Goal: Transaction & Acquisition: Purchase product/service

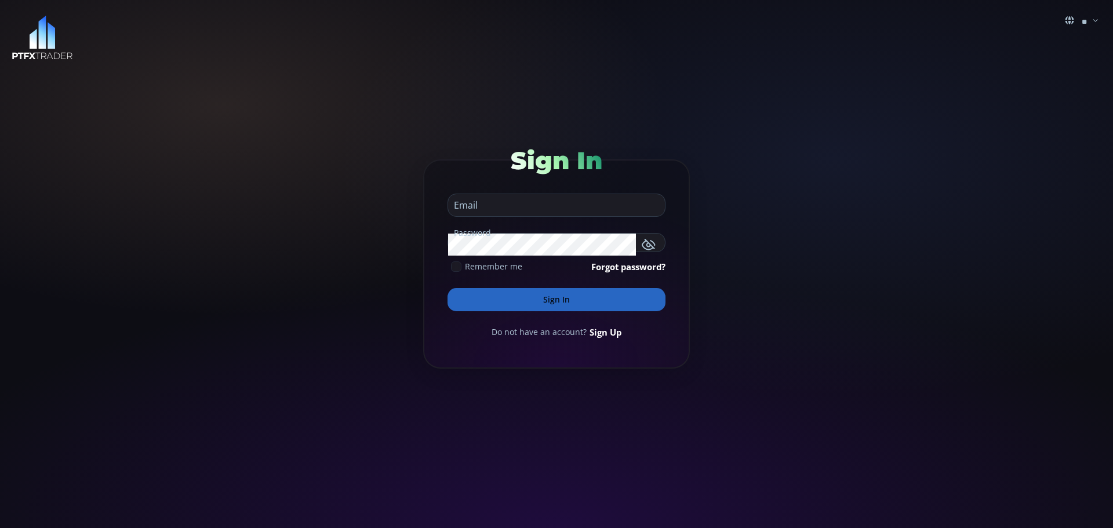
click at [473, 205] on input "email" at bounding box center [553, 205] width 211 height 22
type input "**********"
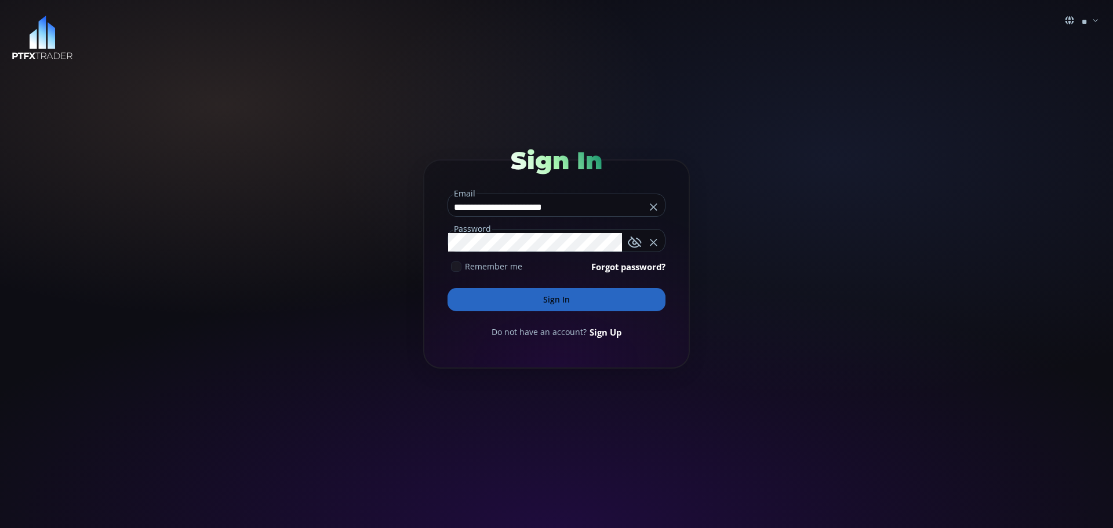
click at [560, 301] on button "Sign In" at bounding box center [557, 299] width 218 height 23
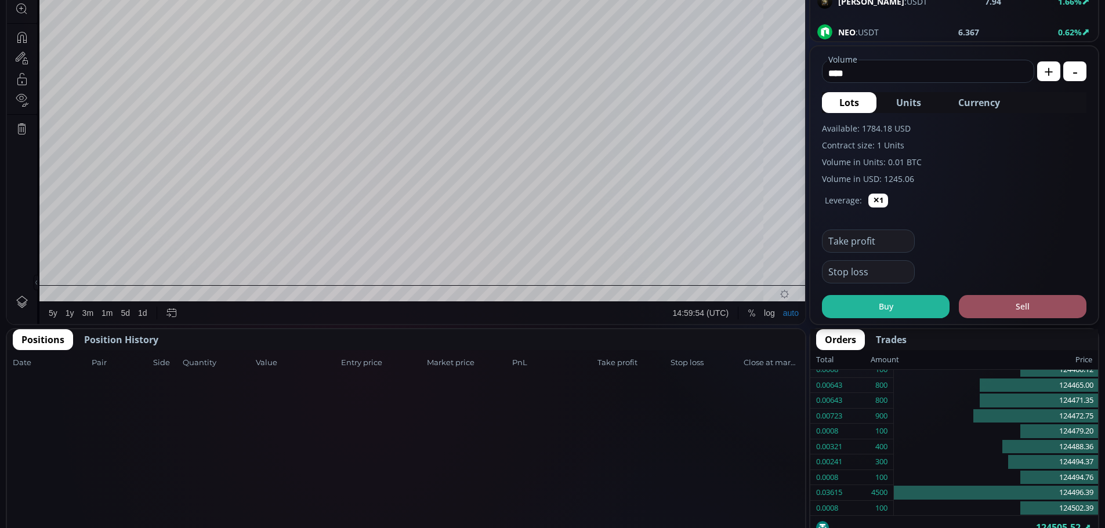
scroll to position [406, 0]
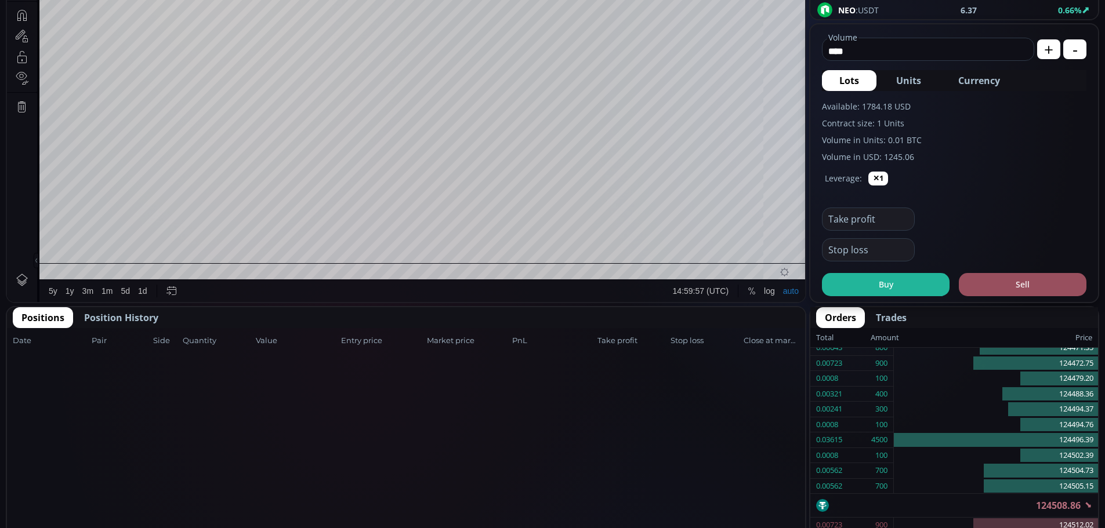
click at [102, 319] on span "Position History" at bounding box center [121, 318] width 74 height 14
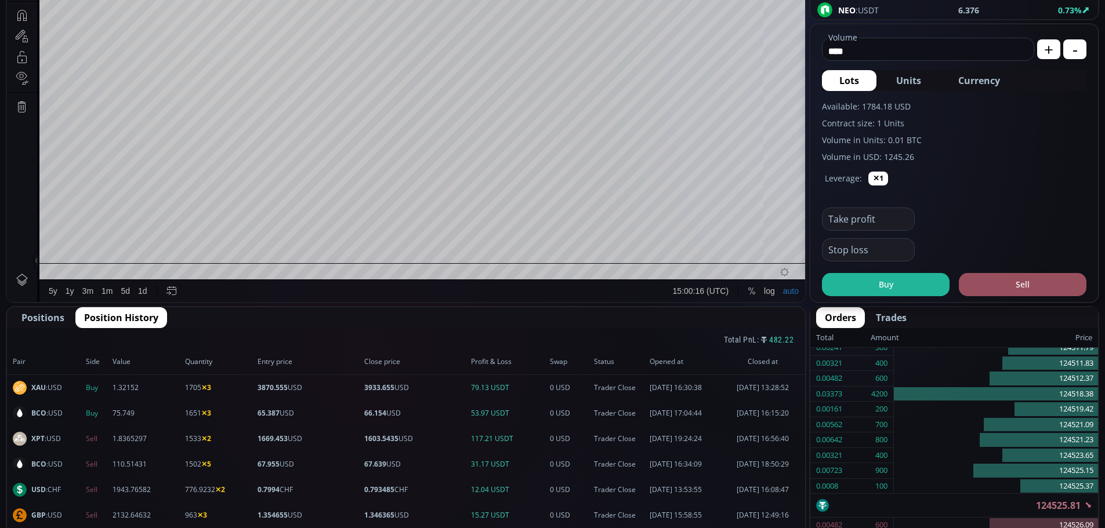
click at [46, 319] on span "Positions" at bounding box center [42, 318] width 43 height 14
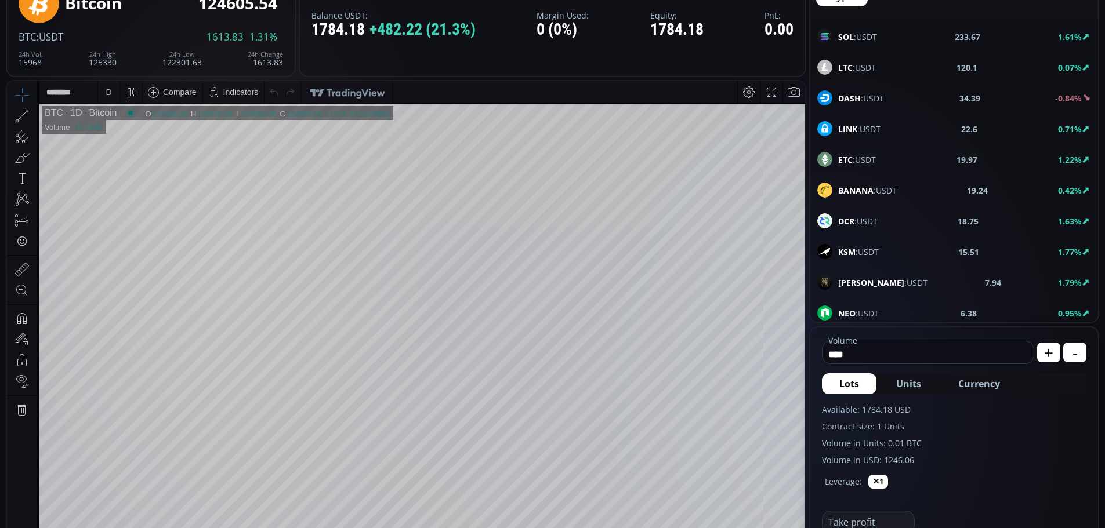
scroll to position [0, 0]
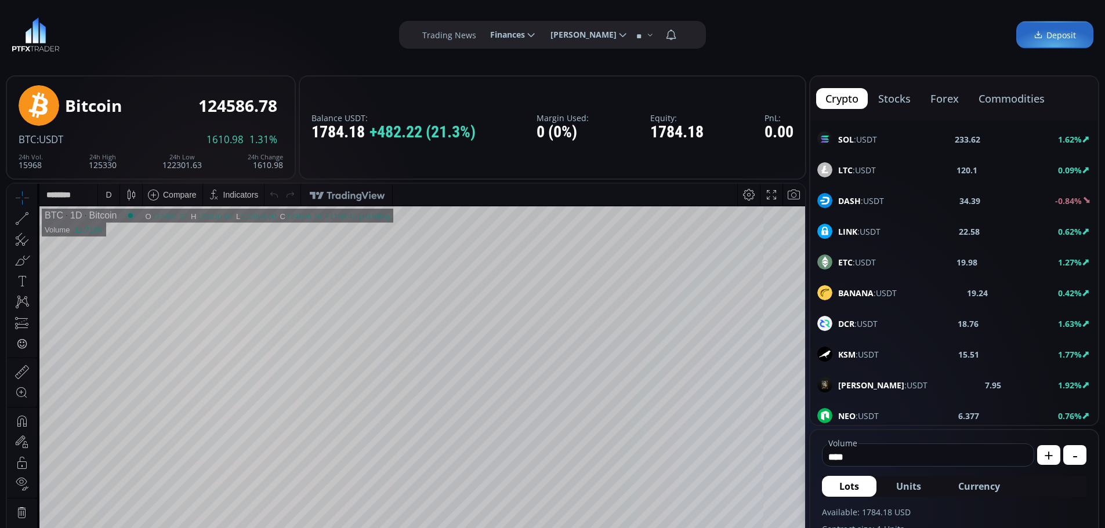
click at [606, 34] on span "[PERSON_NAME]" at bounding box center [579, 34] width 74 height 23
click at [541, 34] on input "**********" at bounding box center [541, 35] width 0 height 12
click at [562, 87] on label "Logout" at bounding box center [584, 87] width 81 height 18
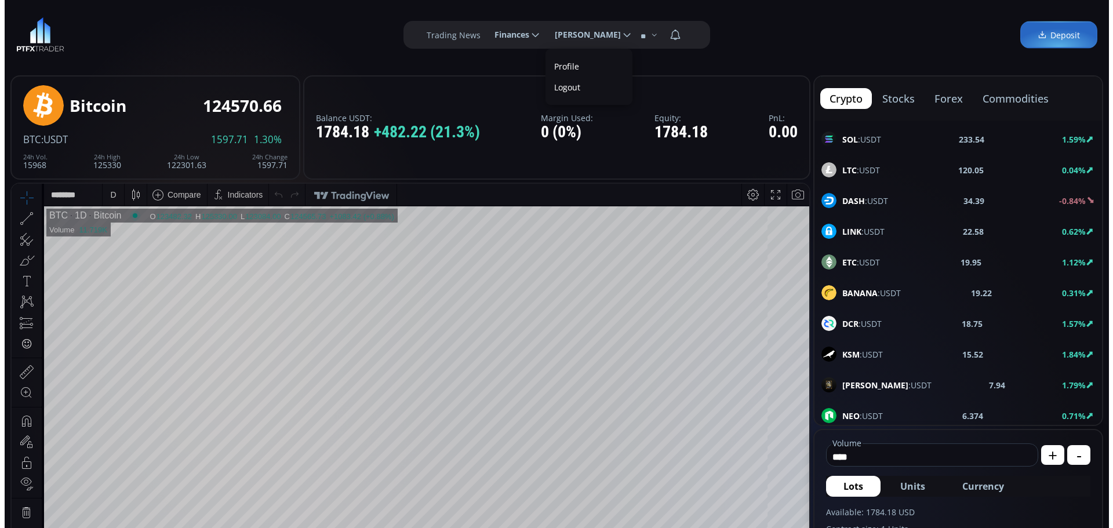
scroll to position [0, 0]
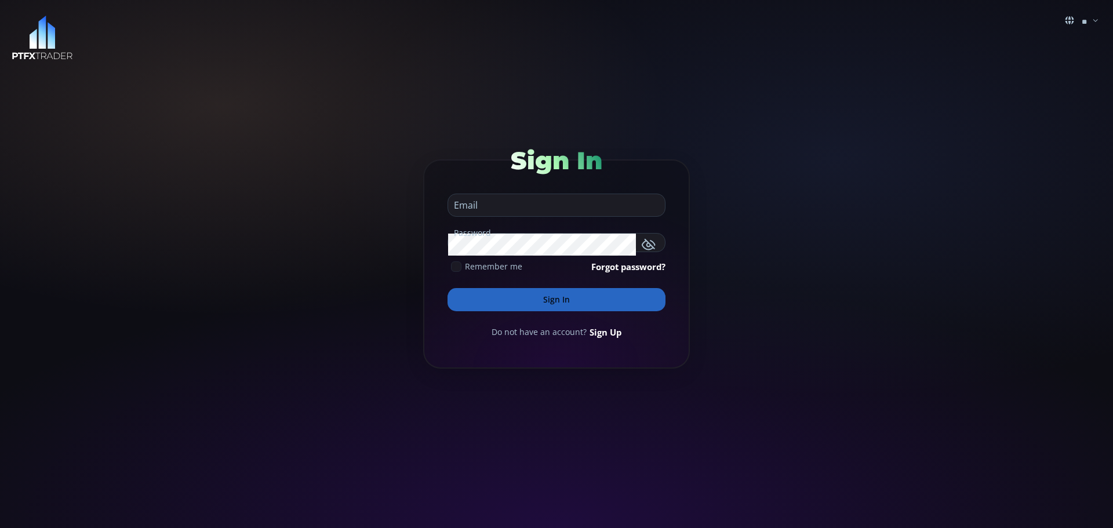
click at [479, 209] on input "email" at bounding box center [553, 205] width 211 height 22
type input "**********"
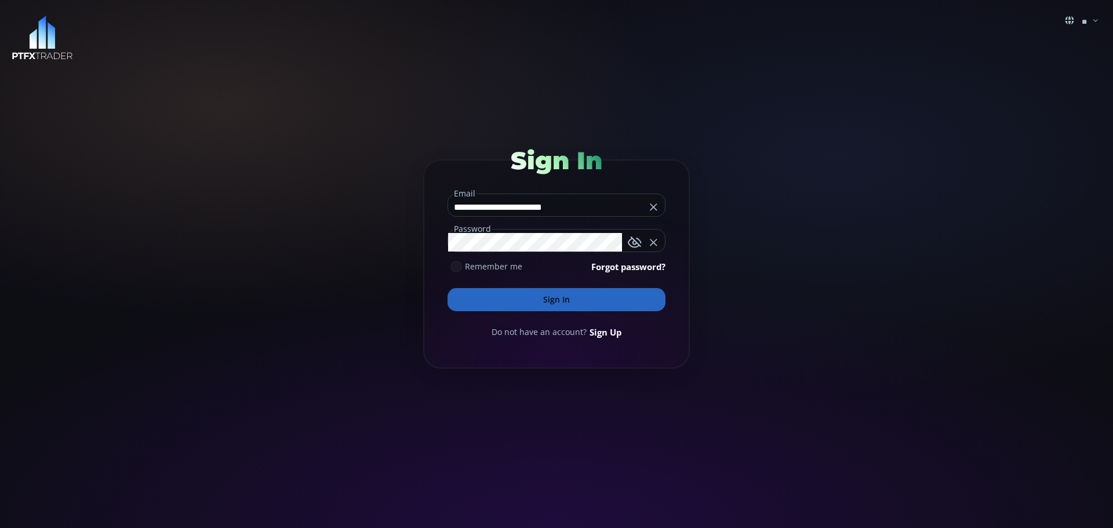
click at [489, 295] on button "Sign In" at bounding box center [557, 299] width 218 height 23
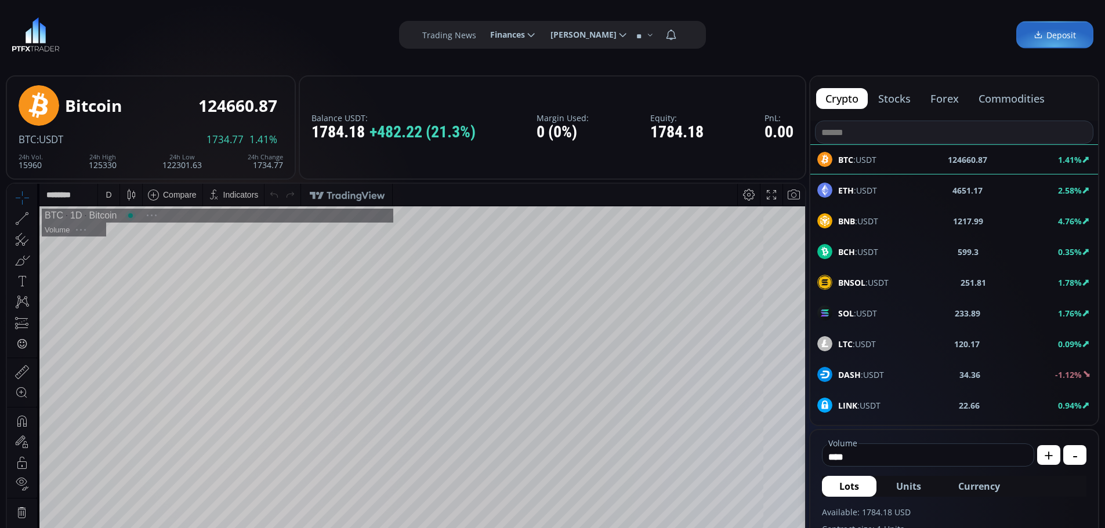
scroll to position [161, 0]
click at [1009, 100] on button "commodities" at bounding box center [1011, 98] width 85 height 21
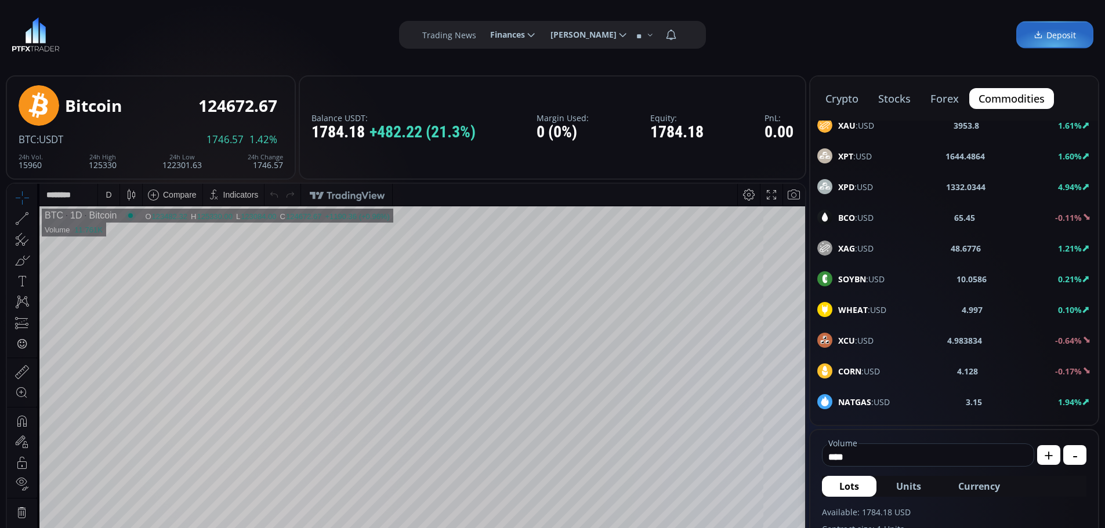
scroll to position [0, 0]
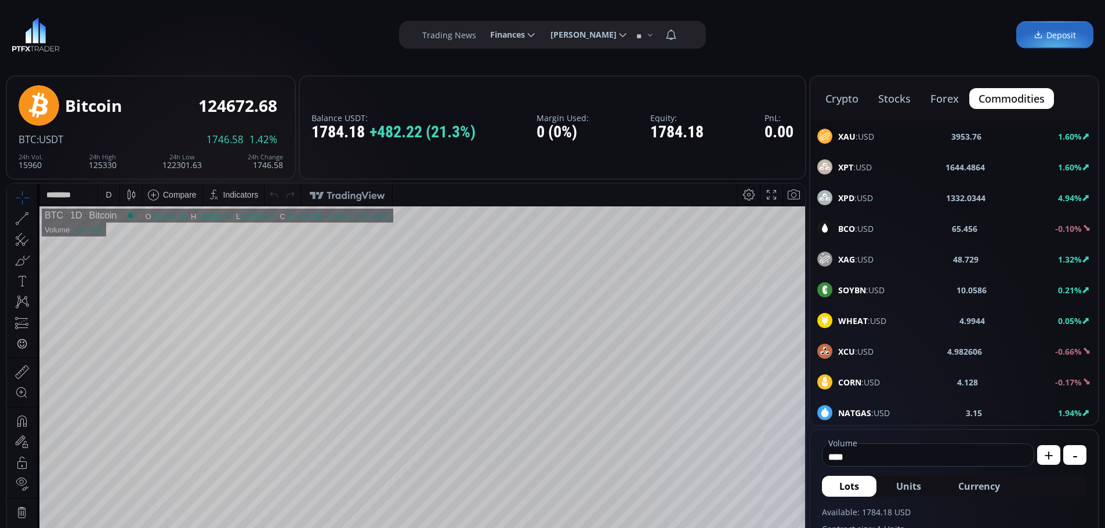
click at [847, 165] on b "XPT" at bounding box center [845, 167] width 15 height 11
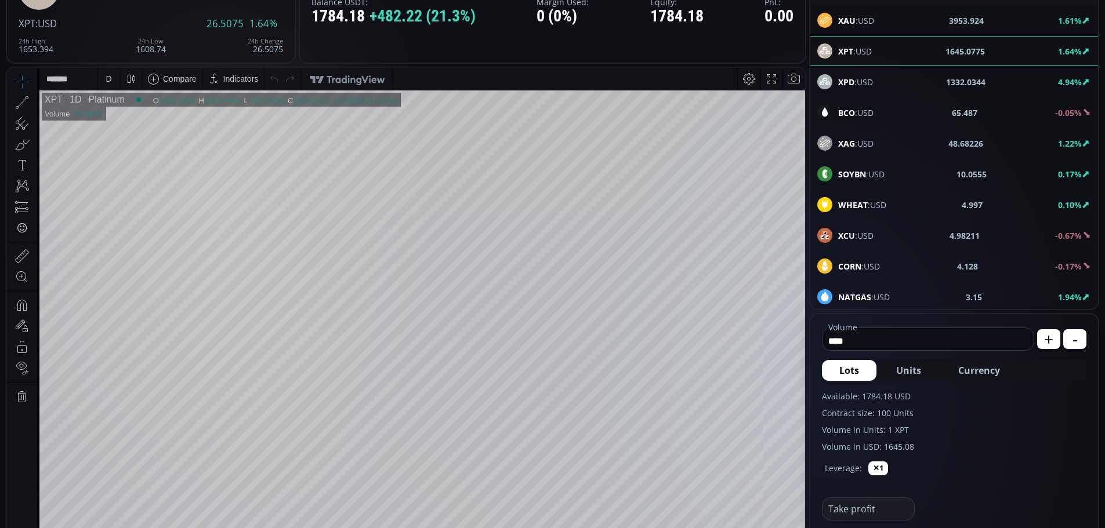
scroll to position [174, 0]
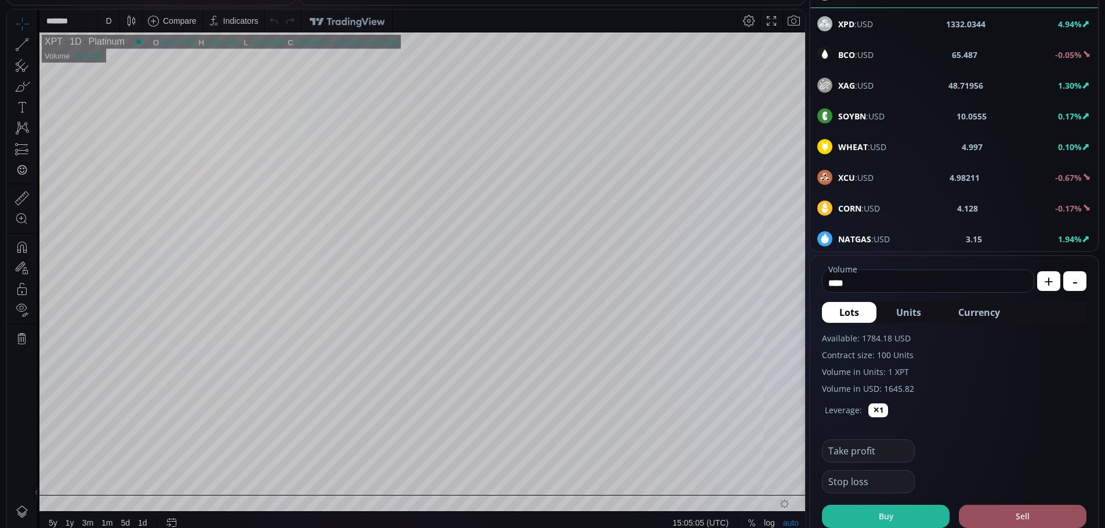
click at [978, 310] on span "Currency" at bounding box center [979, 313] width 42 height 14
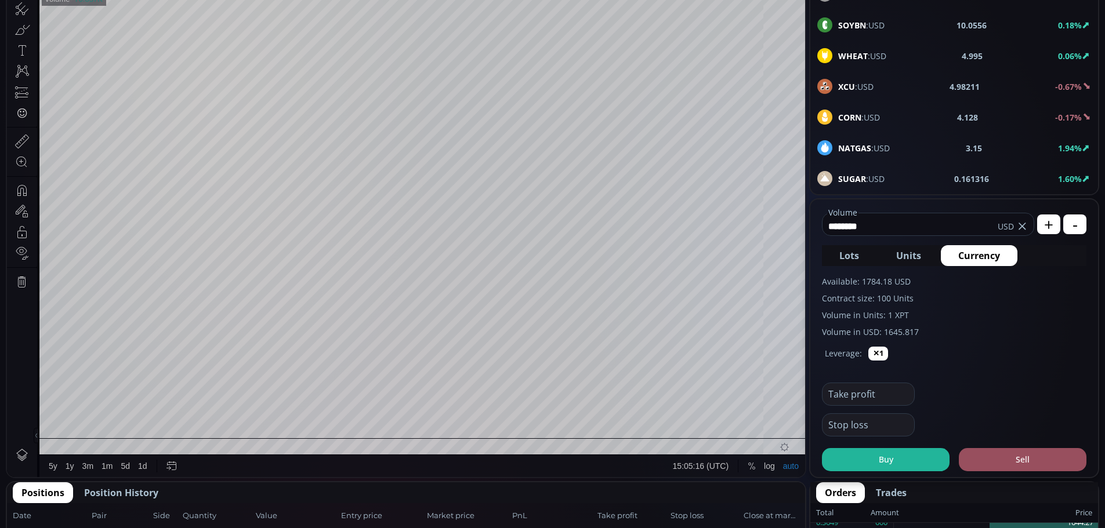
scroll to position [232, 0]
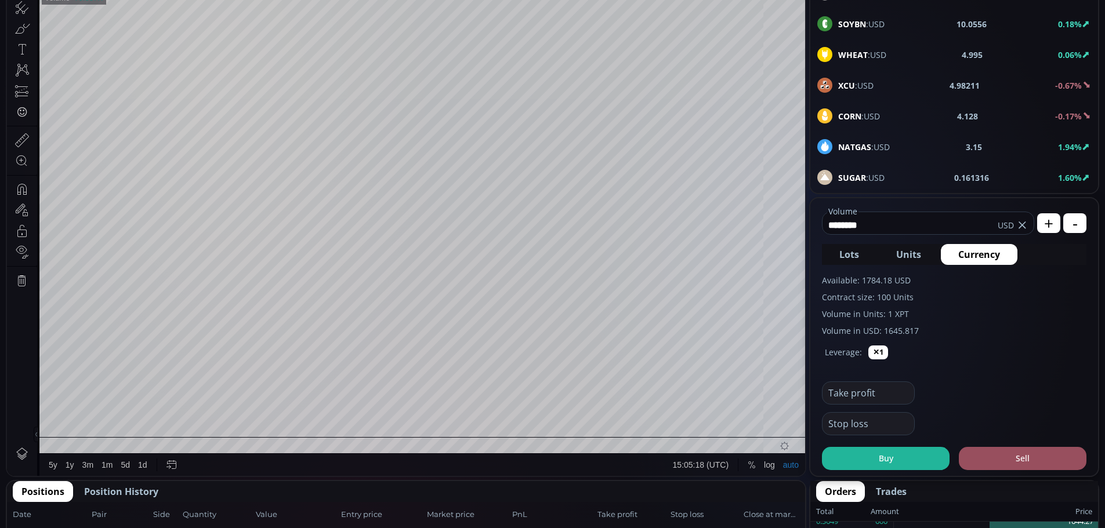
click at [884, 221] on input "********" at bounding box center [909, 225] width 175 height 19
type input "*"
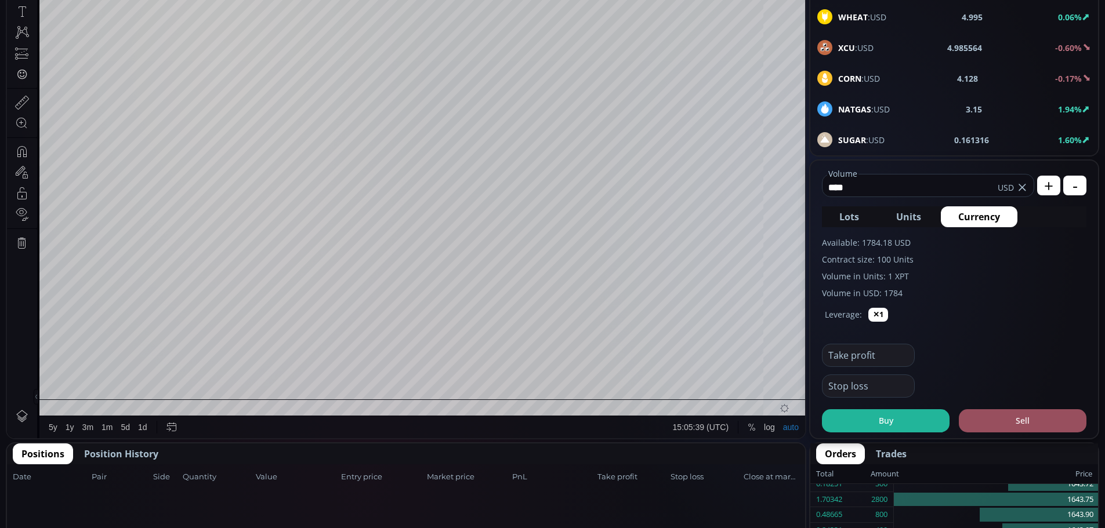
scroll to position [290, 0]
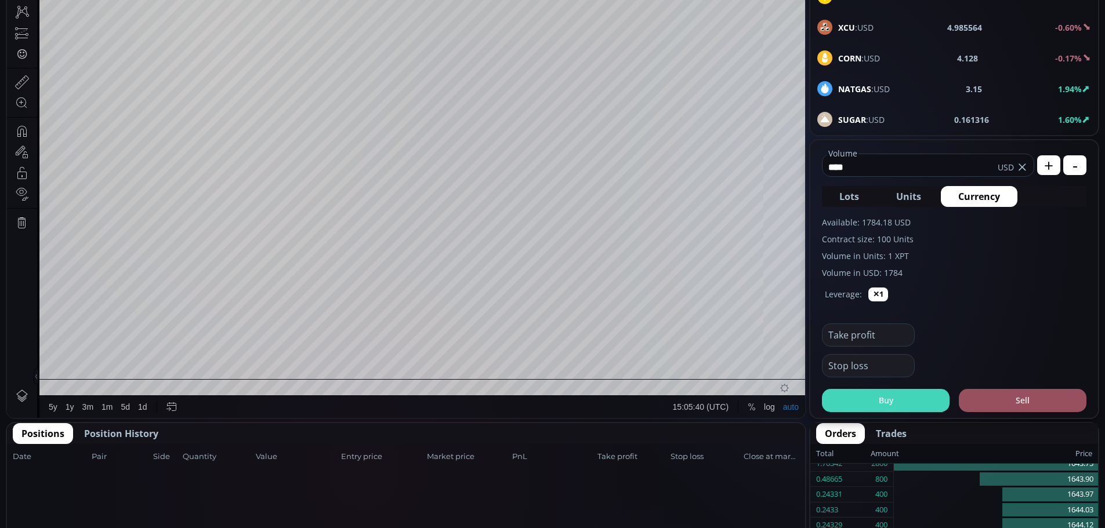
type input "****"
click at [887, 398] on button "Buy" at bounding box center [886, 400] width 128 height 23
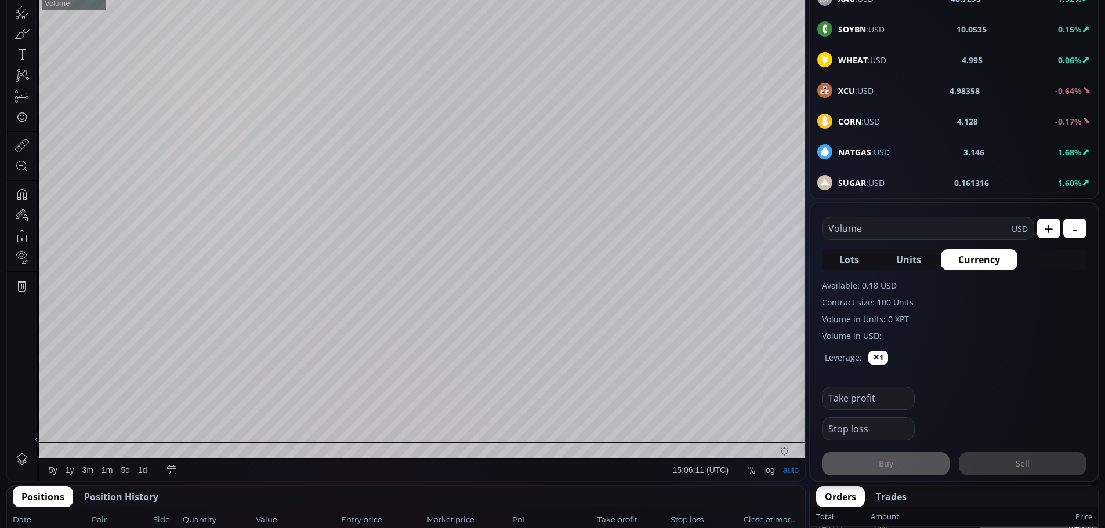
scroll to position [174, 0]
